Goal: Task Accomplishment & Management: Manage account settings

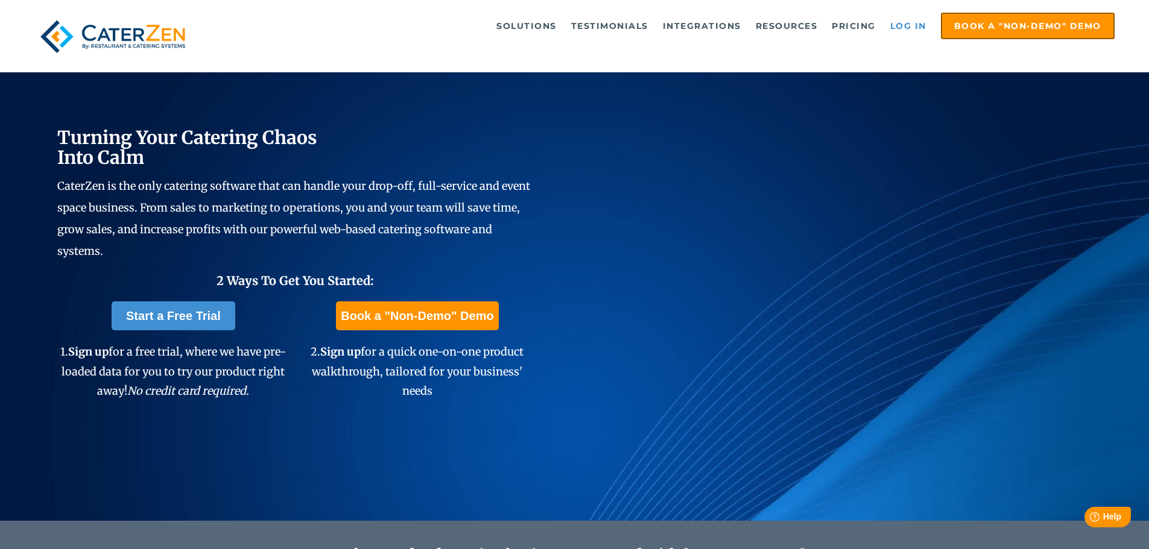
click at [892, 27] on link "Log in" at bounding box center [908, 26] width 48 height 24
click at [915, 31] on link "Log in" at bounding box center [908, 26] width 48 height 24
click at [923, 28] on link "Log in" at bounding box center [908, 26] width 48 height 24
click at [905, 29] on link "Log in" at bounding box center [908, 26] width 48 height 24
